Goal: Find specific page/section: Find specific page/section

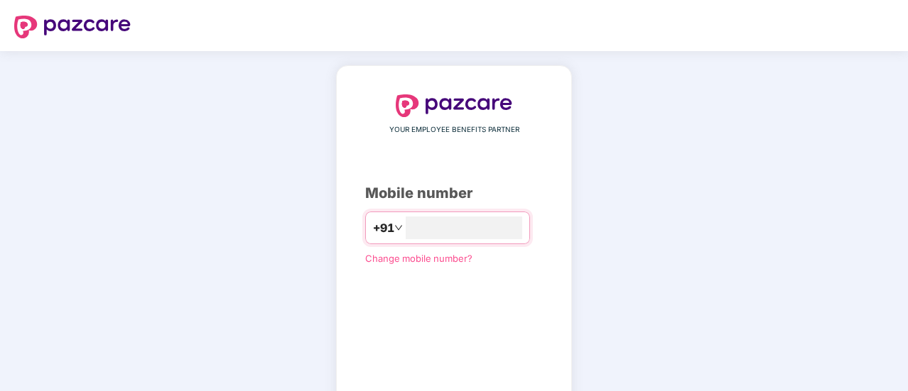
type input "**********"
drag, startPoint x: 907, startPoint y: 147, endPoint x: 909, endPoint y: 237, distance: 89.5
click at [907, 237] on html "**********" at bounding box center [454, 195] width 908 height 391
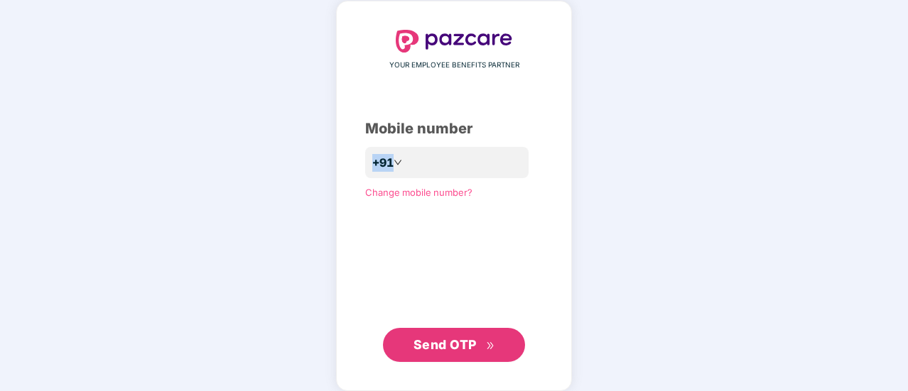
click at [477, 343] on span "Send OTP" at bounding box center [455, 345] width 82 height 20
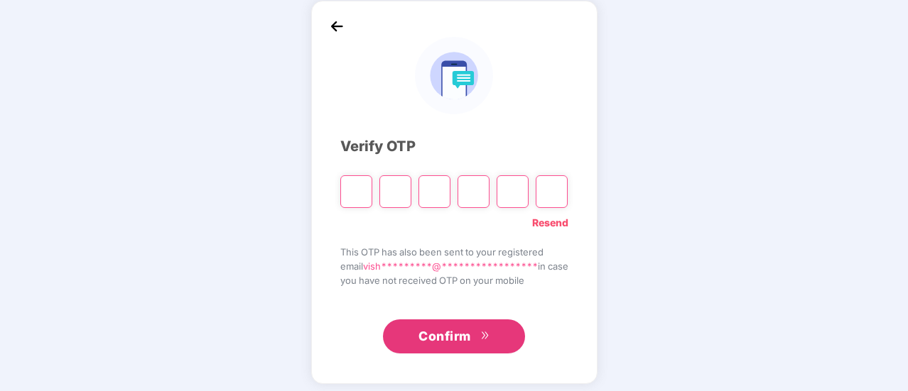
type input "*"
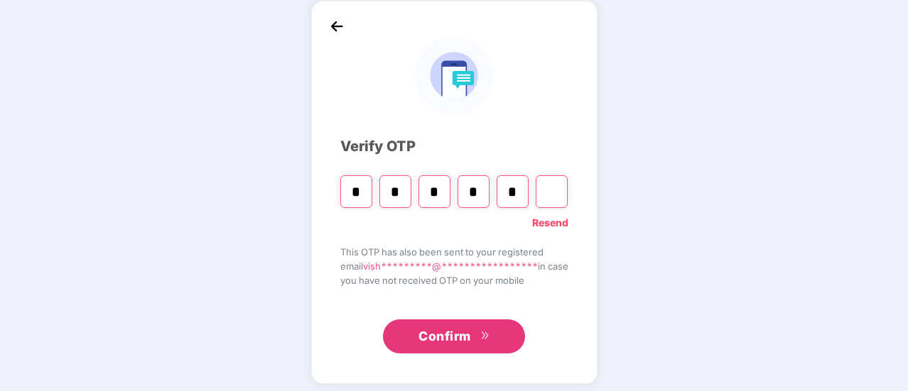
type input "*"
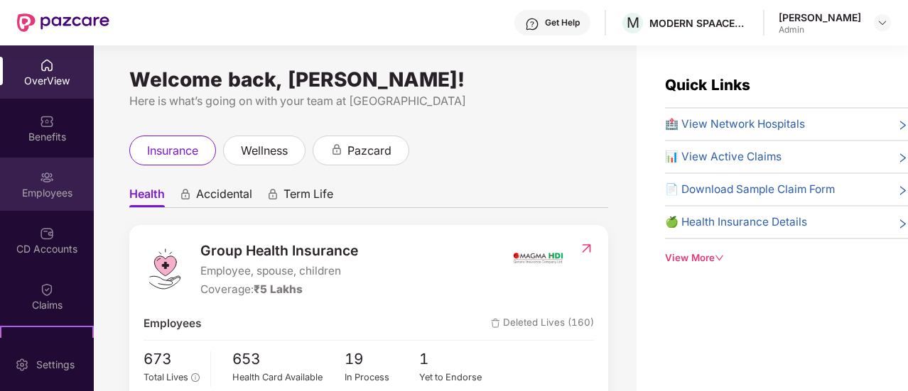
click at [50, 188] on div "Employees" at bounding box center [47, 193] width 94 height 14
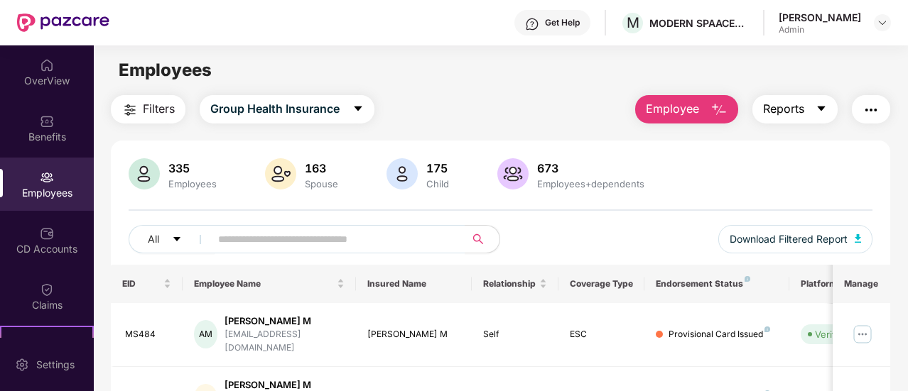
click at [830, 111] on button "Reports" at bounding box center [794, 109] width 85 height 28
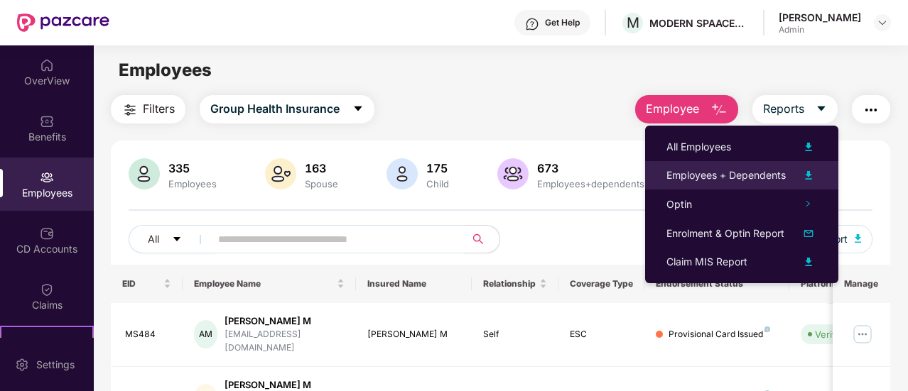
click at [809, 177] on img at bounding box center [808, 175] width 17 height 17
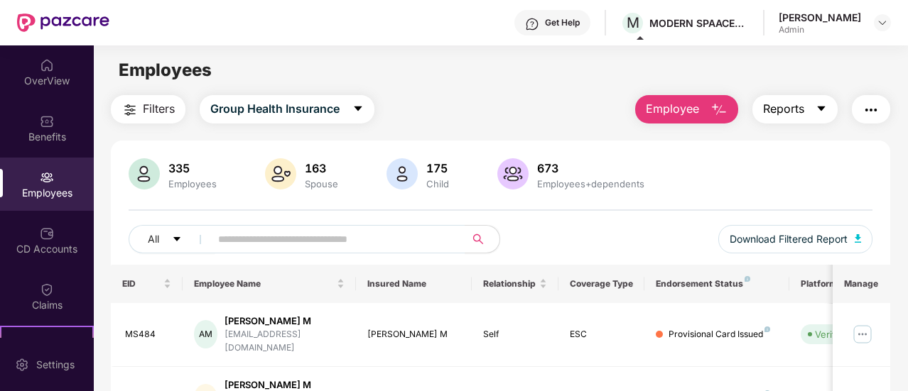
click at [810, 104] on button "Reports" at bounding box center [794, 109] width 85 height 28
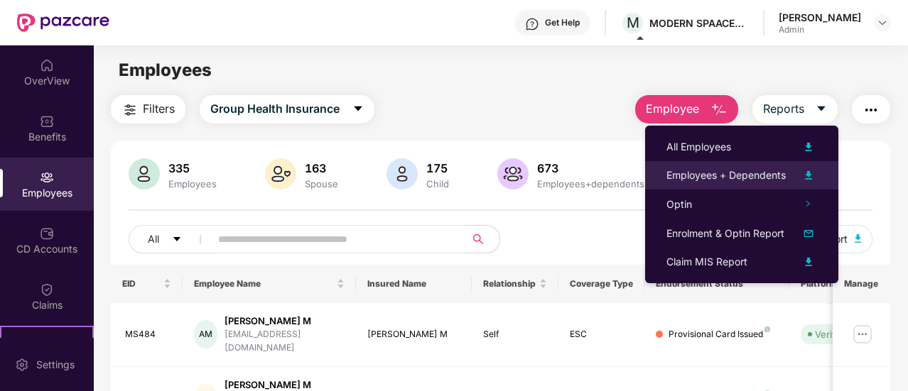
click at [811, 174] on img at bounding box center [808, 175] width 17 height 17
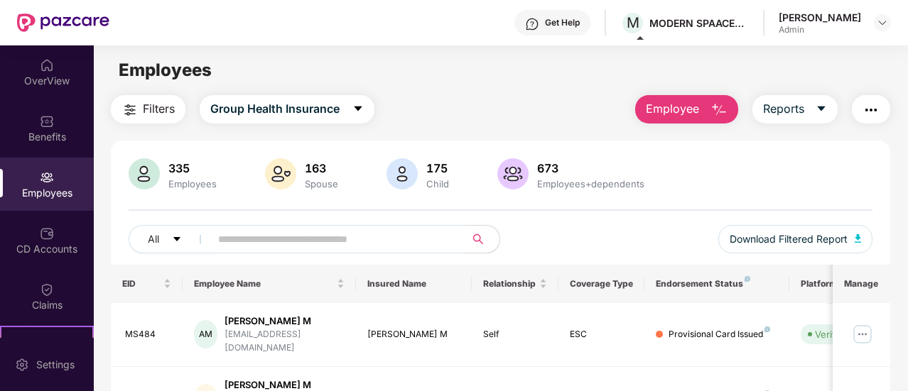
click at [281, 247] on input "text" at bounding box center [332, 239] width 228 height 21
